Goal: Task Accomplishment & Management: Manage account settings

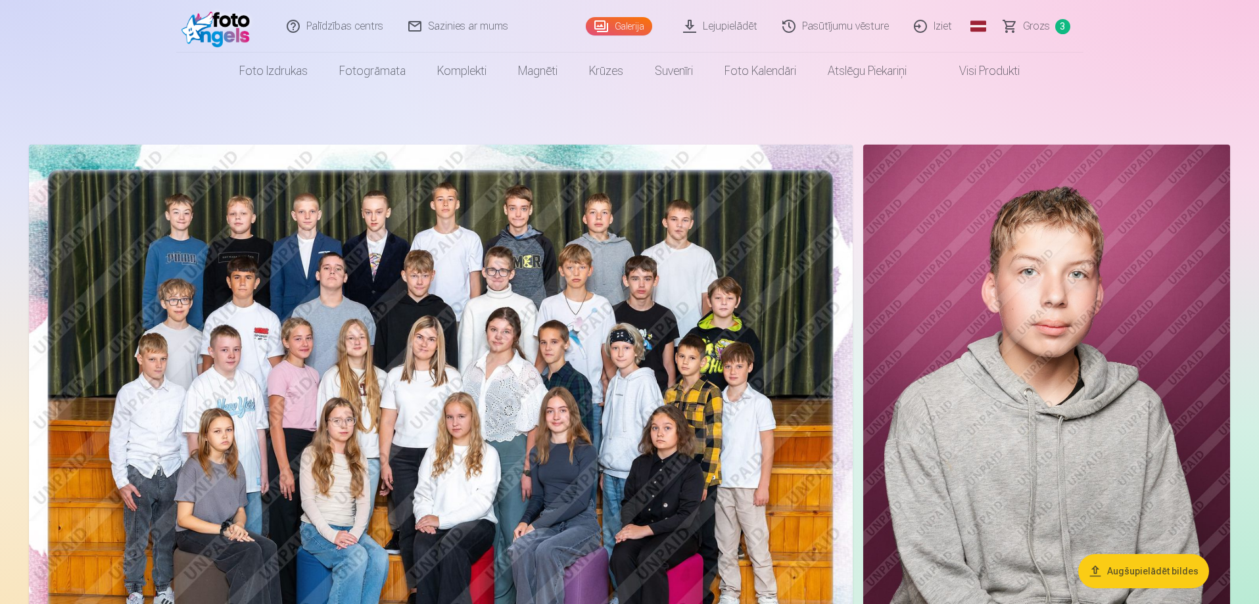
click at [946, 22] on link "Iziet" at bounding box center [933, 26] width 63 height 53
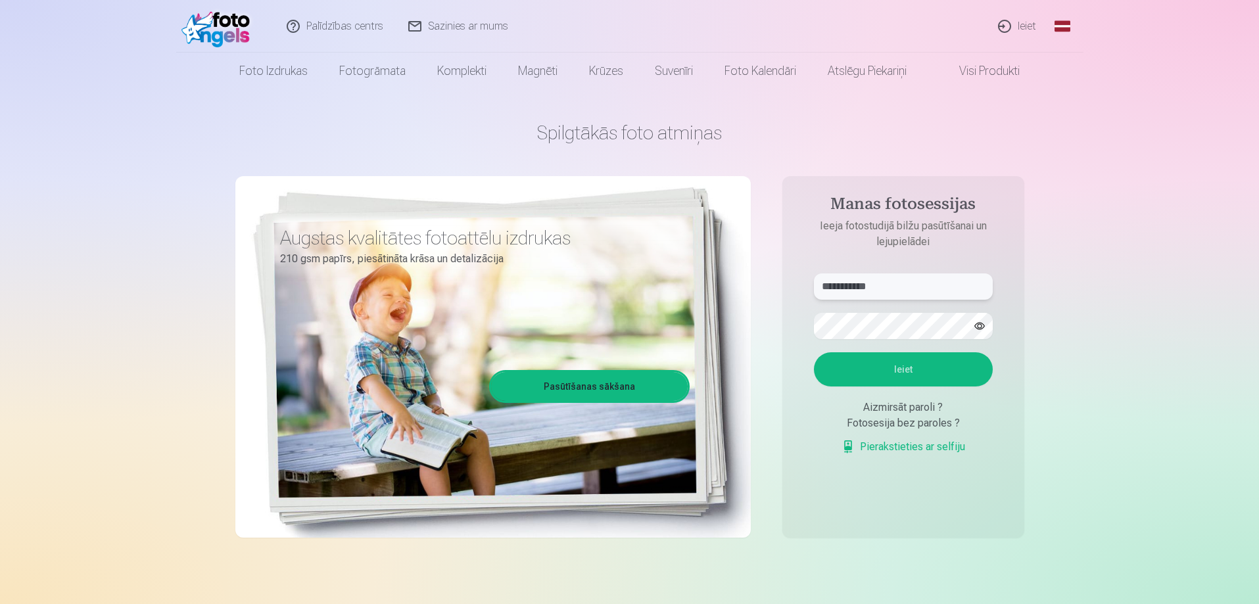
click at [898, 288] on input "**********" at bounding box center [903, 286] width 179 height 26
type input "**********"
click at [916, 381] on button "Ieiet" at bounding box center [903, 369] width 179 height 34
